Goal: Book appointment/travel/reservation

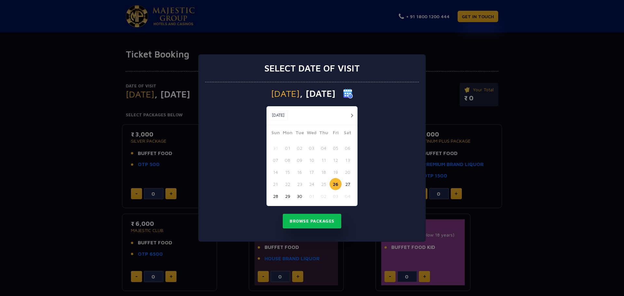
click at [350, 113] on button "button" at bounding box center [351, 115] width 8 height 8
click at [334, 150] on button "03" at bounding box center [335, 148] width 12 height 12
click at [306, 218] on button "Browse Packages" at bounding box center [312, 221] width 58 height 15
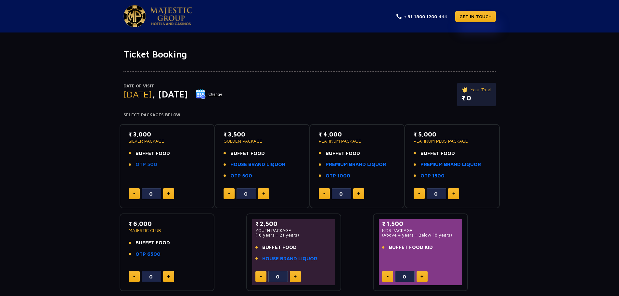
click at [149, 163] on link "OTP 500" at bounding box center [146, 164] width 22 height 7
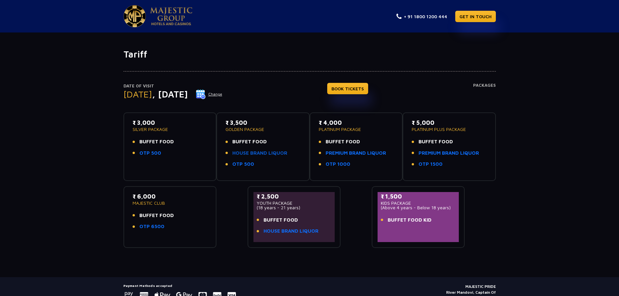
click at [269, 151] on link "HOUSE BRAND LIQUOR" at bounding box center [259, 152] width 55 height 7
